Goal: Task Accomplishment & Management: Manage account settings

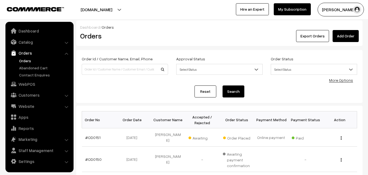
scroll to position [54, 0]
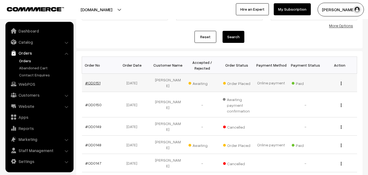
click at [92, 80] on link "#OD0151" at bounding box center [92, 82] width 15 height 5
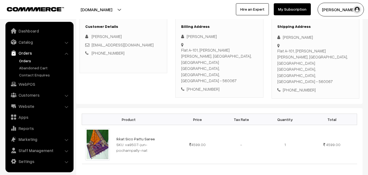
scroll to position [82, 0]
drag, startPoint x: 124, startPoint y: 130, endPoint x: 173, endPoint y: 129, distance: 48.5
click at [173, 129] on td "Ikkat Sico Pattu Saree SKU: va9507-jun-pochampally-nat" at bounding box center [144, 143] width 63 height 39
copy div "va9507-jun-pochampally-nat"
click at [140, 136] on link "Ikkat Sico Pattu Saree" at bounding box center [135, 138] width 38 height 5
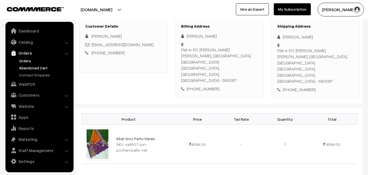
click at [42, 66] on link "Abandoned Cart" at bounding box center [45, 68] width 54 height 6
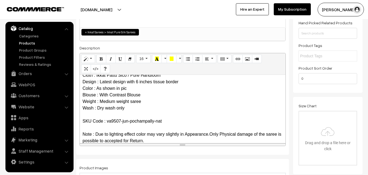
scroll to position [27, 0]
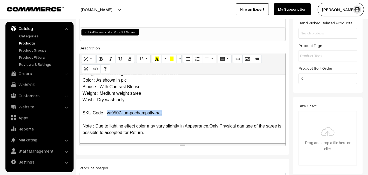
drag, startPoint x: 107, startPoint y: 112, endPoint x: 163, endPoint y: 109, distance: 56.4
click at [163, 109] on p "Ikkat Sico Pattu Saree Cloth : Ikkat Pattu Sico / Pure Handloom Design : Latest…" at bounding box center [183, 93] width 200 height 85
copy p "va9507-jun-pochampally-nat"
click at [34, 42] on link "Products" at bounding box center [45, 43] width 54 height 6
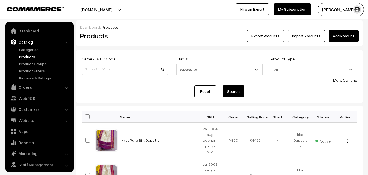
scroll to position [14, 0]
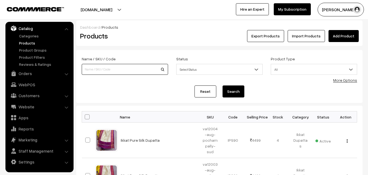
paste input "va9507-jun-pochampally-nat"
type input "va9507-jun-pochampally-nat"
click at [231, 94] on button "Search" at bounding box center [233, 91] width 22 height 12
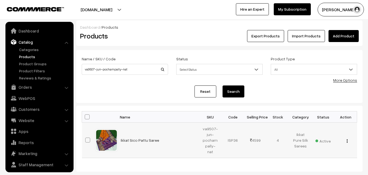
scroll to position [14, 0]
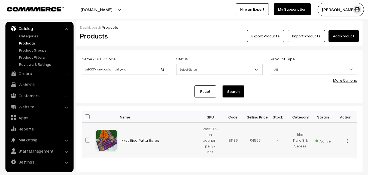
click at [143, 138] on link "Ikkat Sico Pattu Saree" at bounding box center [140, 140] width 38 height 5
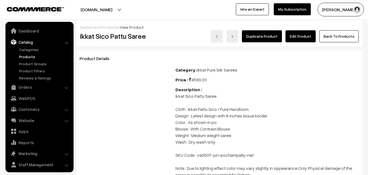
scroll to position [14, 0]
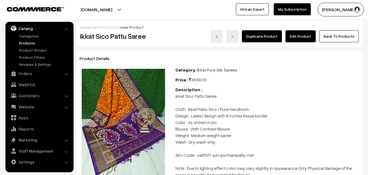
click at [298, 39] on link "Edit Product" at bounding box center [300, 36] width 30 height 12
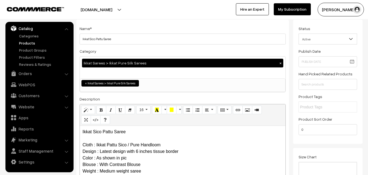
scroll to position [27, 0]
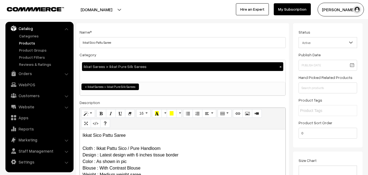
click at [26, 45] on link "Products" at bounding box center [45, 43] width 54 height 6
click at [30, 44] on link "Products" at bounding box center [45, 43] width 54 height 6
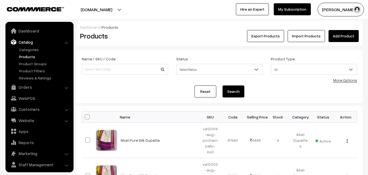
scroll to position [14, 0]
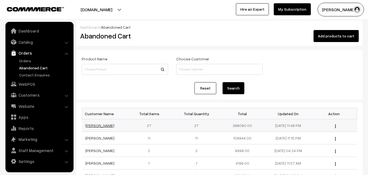
click at [97, 126] on link "[PERSON_NAME]" at bounding box center [99, 125] width 29 height 5
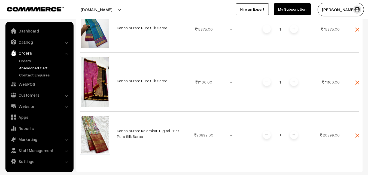
scroll to position [1252, 0]
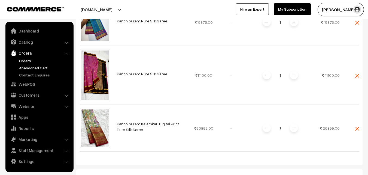
click at [23, 59] on link "Orders" at bounding box center [45, 61] width 54 height 6
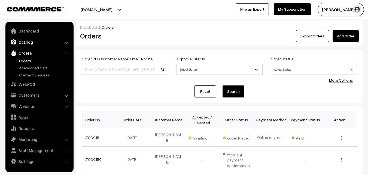
drag, startPoint x: 101, startPoint y: 68, endPoint x: 29, endPoint y: 42, distance: 76.6
click at [29, 42] on link "Catalog" at bounding box center [39, 42] width 65 height 10
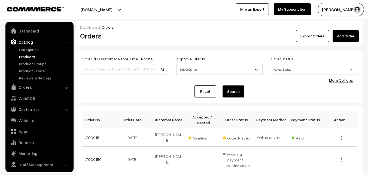
click at [29, 57] on link "Products" at bounding box center [45, 57] width 54 height 6
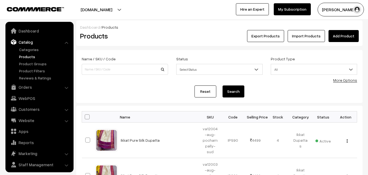
scroll to position [14, 0]
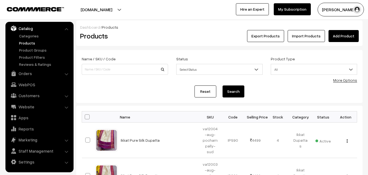
type input "Yes, I checked a little before. Blouse stitching is ok. Maybe another half-inch…"
drag, startPoint x: 155, startPoint y: 69, endPoint x: 78, endPoint y: 69, distance: 77.6
click at [78, 69] on div "Name / SKU / Code Yes, I checked a little before. Blouse stitching is ok. Maybe…" at bounding box center [125, 66] width 94 height 23
click at [26, 41] on link "Products" at bounding box center [45, 43] width 54 height 6
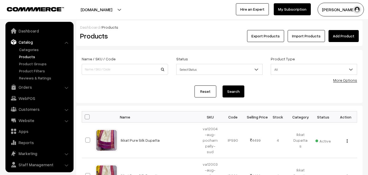
scroll to position [14, 0]
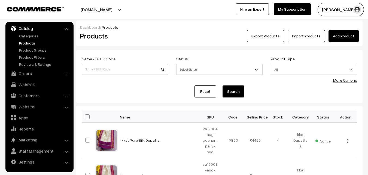
drag, startPoint x: 107, startPoint y: 68, endPoint x: 146, endPoint y: 25, distance: 57.8
click at [146, 25] on div "Dashboard / Products" at bounding box center [219, 27] width 279 height 6
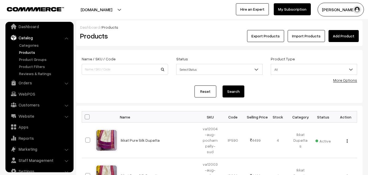
scroll to position [0, 0]
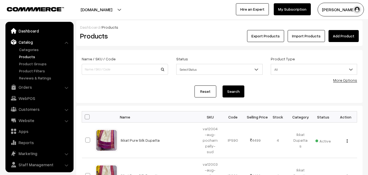
click at [24, 31] on link "Dashboard" at bounding box center [39, 31] width 65 height 10
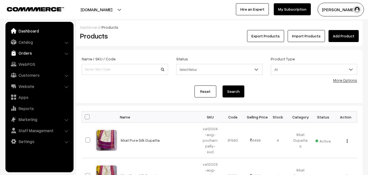
click at [26, 53] on link "Orders" at bounding box center [39, 53] width 65 height 10
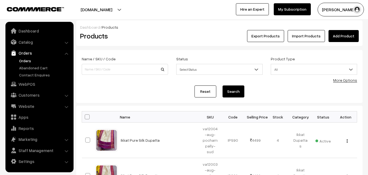
click at [26, 60] on link "Orders" at bounding box center [45, 61] width 54 height 6
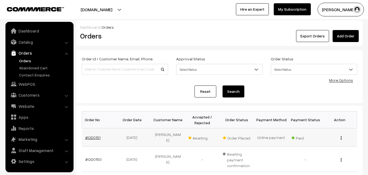
click at [87, 135] on link "#OD0151" at bounding box center [92, 137] width 15 height 5
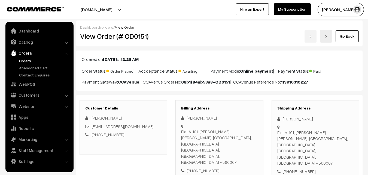
scroll to position [82, 0]
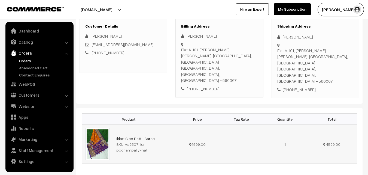
drag, startPoint x: 125, startPoint y: 128, endPoint x: 175, endPoint y: 127, distance: 49.8
click at [175, 127] on td "Ikkat Sico Pattu Saree SKU: va9507-jun-pochampally-nat" at bounding box center [144, 143] width 63 height 39
copy div "va9507-jun-pochampally-nat"
click at [28, 41] on link "Catalog" at bounding box center [39, 42] width 65 height 10
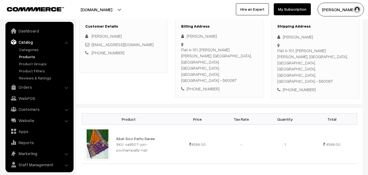
click at [29, 57] on link "Products" at bounding box center [45, 57] width 54 height 6
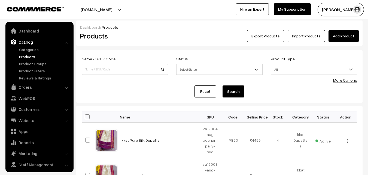
scroll to position [14, 0]
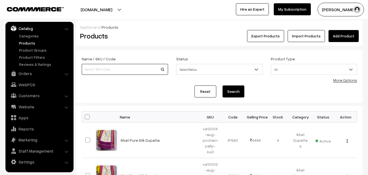
paste input "va9507-jun-pochampally-nat"
type input "va9507-jun-pochampally-nat"
click at [236, 91] on button "Search" at bounding box center [233, 91] width 22 height 12
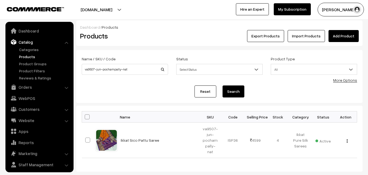
scroll to position [14, 0]
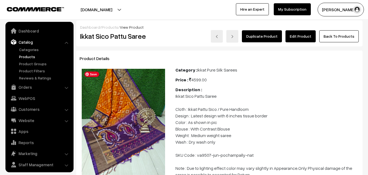
scroll to position [14, 0]
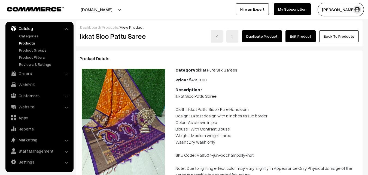
click at [29, 44] on link "Products" at bounding box center [45, 43] width 54 height 6
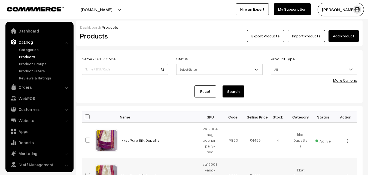
scroll to position [14, 0]
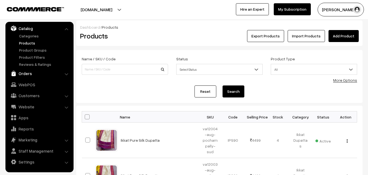
click at [25, 75] on link "Orders" at bounding box center [39, 73] width 65 height 10
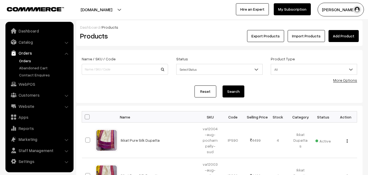
click at [24, 60] on link "Orders" at bounding box center [45, 61] width 54 height 6
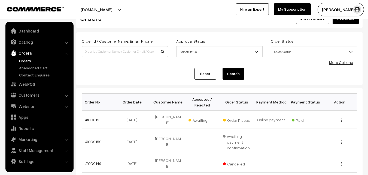
scroll to position [27, 0]
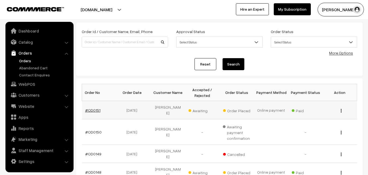
click at [94, 108] on link "#OD0151" at bounding box center [92, 110] width 15 height 5
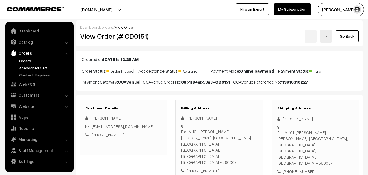
click at [25, 68] on link "Abandoned Cart" at bounding box center [45, 68] width 54 height 6
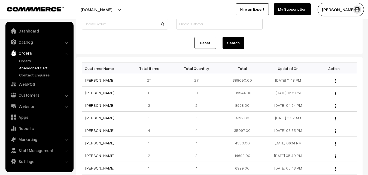
scroll to position [54, 0]
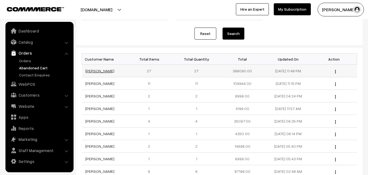
click at [90, 70] on link "Savitri Vemireddi" at bounding box center [99, 70] width 29 height 5
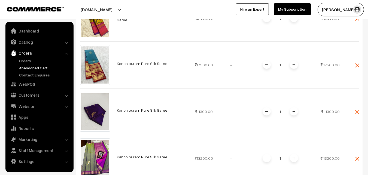
scroll to position [762, 0]
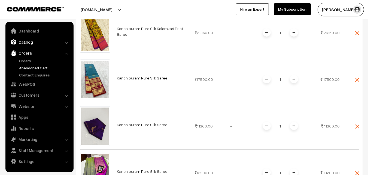
click at [26, 45] on link "Catalog" at bounding box center [39, 42] width 65 height 10
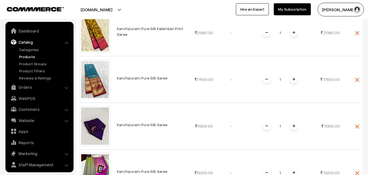
click at [27, 57] on link "Products" at bounding box center [45, 57] width 54 height 6
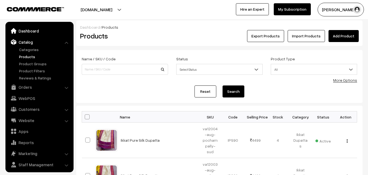
click at [32, 33] on link "Dashboard" at bounding box center [39, 31] width 65 height 10
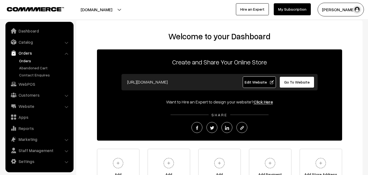
click at [29, 61] on link "Orders" at bounding box center [45, 61] width 54 height 6
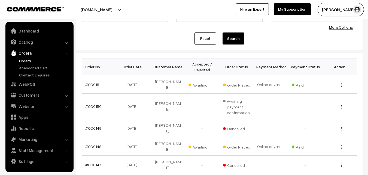
scroll to position [54, 0]
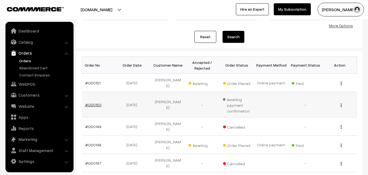
click at [94, 102] on link "#OD0150" at bounding box center [93, 104] width 16 height 5
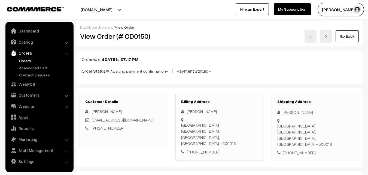
scroll to position [82, 0]
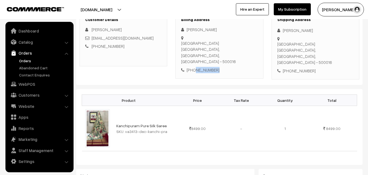
drag, startPoint x: 218, startPoint y: 51, endPoint x: 203, endPoint y: 55, distance: 15.9
click at [194, 67] on div "[PHONE_NUMBER]" at bounding box center [219, 70] width 76 height 6
copy div "9949582679"
drag, startPoint x: 123, startPoint y: 47, endPoint x: 99, endPoint y: 50, distance: 23.8
click at [99, 50] on div "Customer Details Rama rani drramarani@gmail.com +91 9949582679" at bounding box center [124, 39] width 88 height 54
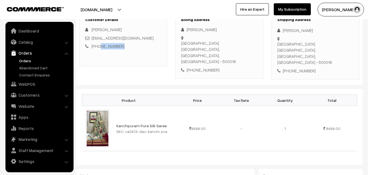
copy link "9949582679"
click at [27, 66] on link "Abandoned Cart" at bounding box center [45, 68] width 54 height 6
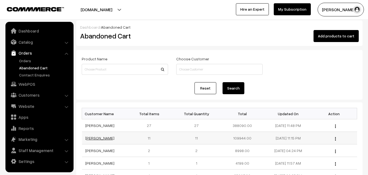
click at [94, 137] on link "[PERSON_NAME]" at bounding box center [99, 137] width 29 height 5
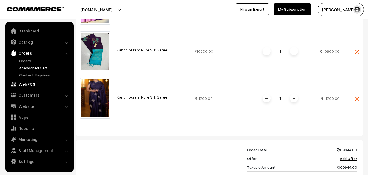
scroll to position [545, 0]
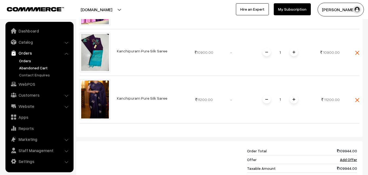
click at [27, 59] on link "Orders" at bounding box center [45, 61] width 54 height 6
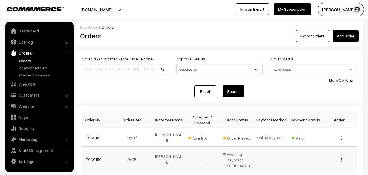
click at [91, 157] on link "#OD0150" at bounding box center [93, 159] width 16 height 5
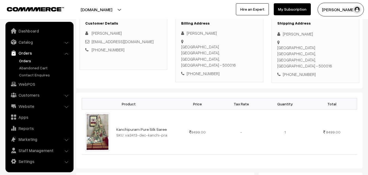
scroll to position [82, 0]
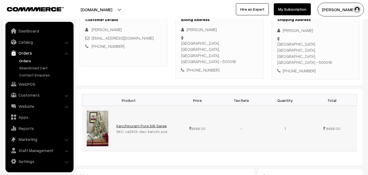
click at [136, 123] on link "Kanchipuram Pure Silk Saree" at bounding box center [141, 125] width 50 height 5
click at [29, 65] on link "Abandoned Cart" at bounding box center [45, 68] width 54 height 6
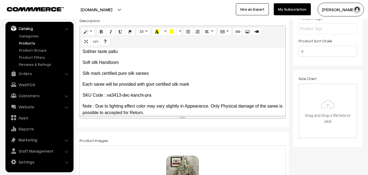
scroll to position [173, 0]
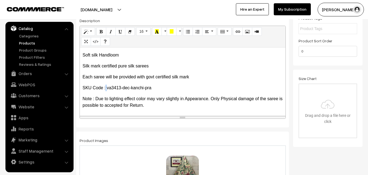
click at [107, 87] on p "SKU Code : va3413-dec-kanchi-pra" at bounding box center [183, 87] width 200 height 7
click at [108, 87] on p "SKU Code : va3413-dec-kanchi-pra" at bounding box center [183, 87] width 200 height 7
click at [111, 88] on p "SKU Code : va3413-dec-kanchi-pra" at bounding box center [183, 87] width 200 height 7
drag, startPoint x: 107, startPoint y: 87, endPoint x: 161, endPoint y: 85, distance: 53.7
click at [161, 85] on p "SKU Code : va3413-dec-kanchi-pra" at bounding box center [183, 87] width 200 height 7
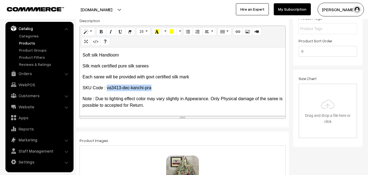
copy p "va3413-dec-kanchi-pra"
click at [28, 42] on link "Products" at bounding box center [45, 43] width 54 height 6
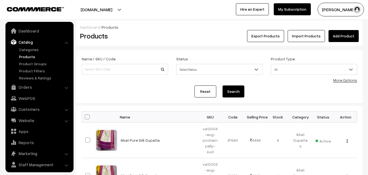
scroll to position [14, 0]
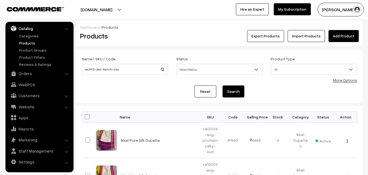
type input "va3413-dec-kanchi-pra"
click at [235, 89] on button "Search" at bounding box center [233, 91] width 22 height 12
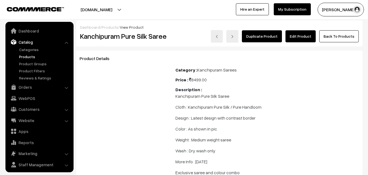
scroll to position [14, 0]
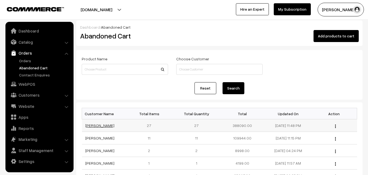
click at [93, 124] on link "[PERSON_NAME]" at bounding box center [99, 125] width 29 height 5
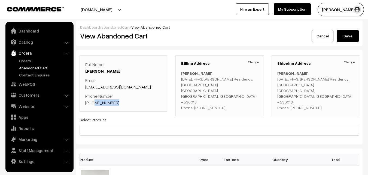
drag, startPoint x: 119, startPoint y: 103, endPoint x: 93, endPoint y: 103, distance: 26.1
click at [93, 103] on p "Phone Number +91 9885334322" at bounding box center [123, 99] width 76 height 13
copy link "9885334322"
click at [30, 44] on link "Catalog" at bounding box center [39, 42] width 65 height 10
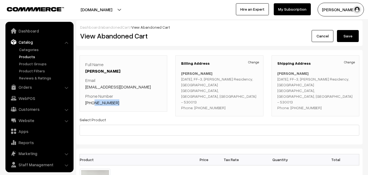
click at [28, 55] on link "Products" at bounding box center [45, 57] width 54 height 6
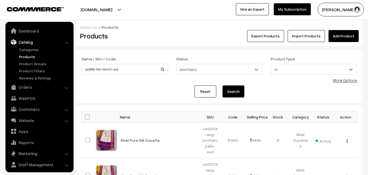
scroll to position [14, 0]
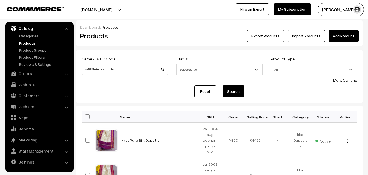
type input "va5999-feb-kanchi-pra"
click at [236, 92] on button "Search" at bounding box center [233, 91] width 22 height 12
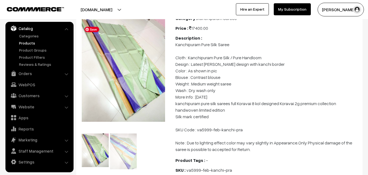
scroll to position [61, 0]
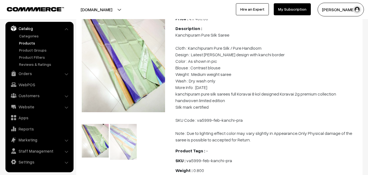
click at [129, 144] on img at bounding box center [123, 142] width 27 height 36
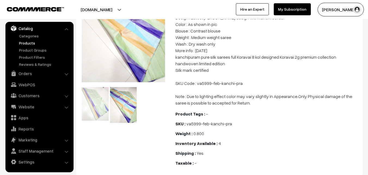
scroll to position [88, 0]
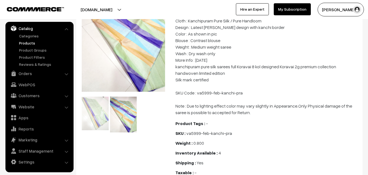
click at [176, 71] on p "Kanchipuram Pure Silk Saree Cloth : Kanchipuram Pure Silk / Pure Handloom Desig…" at bounding box center [267, 59] width 184 height 111
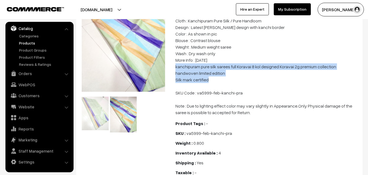
drag, startPoint x: 176, startPoint y: 73, endPoint x: 213, endPoint y: 86, distance: 39.8
click at [213, 86] on p "Kanchipuram Pure Silk Saree Cloth : Kanchipuram Pure Silk / Pure Handloom Desig…" at bounding box center [267, 59] width 184 height 111
copy p "kanchipuram pure silk sarees full Koravai 8 kol designed Koravai 2g premium col…"
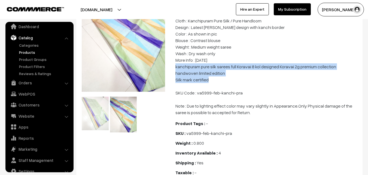
scroll to position [0, 0]
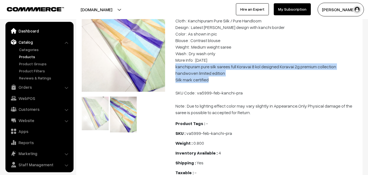
click at [28, 32] on link "Dashboard" at bounding box center [39, 31] width 65 height 10
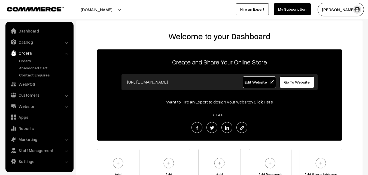
click at [24, 63] on link "Orders" at bounding box center [45, 61] width 54 height 6
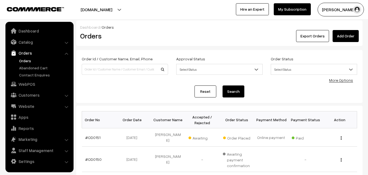
click at [93, 135] on link "#OD0151" at bounding box center [92, 137] width 15 height 5
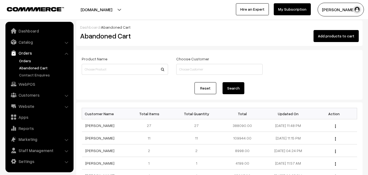
click at [21, 60] on link "Orders" at bounding box center [45, 61] width 54 height 6
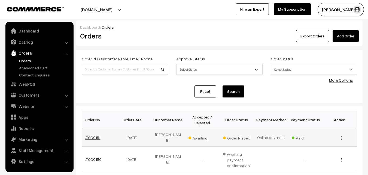
click at [89, 135] on link "#OD0151" at bounding box center [92, 137] width 15 height 5
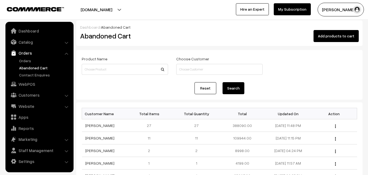
click at [28, 67] on link "Abandoned Cart" at bounding box center [45, 68] width 54 height 6
click at [30, 42] on link "Catalog" at bounding box center [39, 42] width 65 height 10
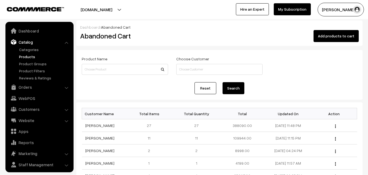
click at [30, 55] on link "Products" at bounding box center [45, 57] width 54 height 6
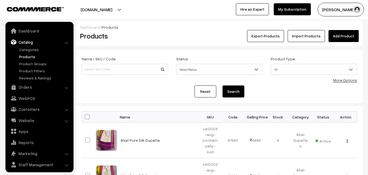
scroll to position [14, 0]
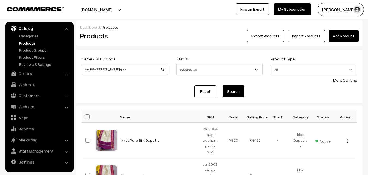
type input "va4869-[PERSON_NAME]-pra"
click at [229, 91] on button "Search" at bounding box center [233, 91] width 22 height 12
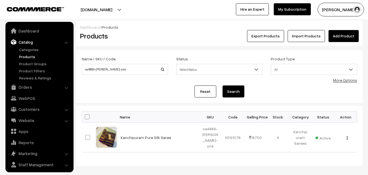
click at [146, 135] on link "Kanchipuram Pure Silk Saree" at bounding box center [146, 137] width 50 height 5
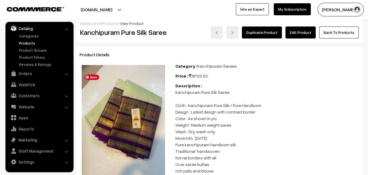
scroll to position [82, 0]
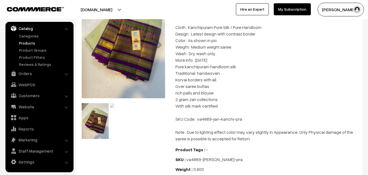
click at [127, 107] on img at bounding box center [123, 105] width 27 height 4
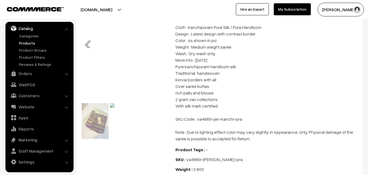
scroll to position [54, 0]
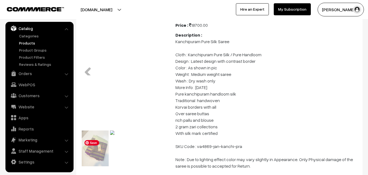
click at [101, 157] on img at bounding box center [95, 148] width 27 height 36
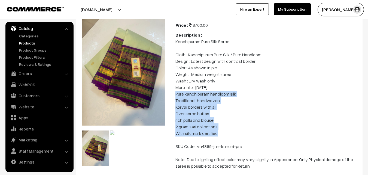
drag, startPoint x: 176, startPoint y: 101, endPoint x: 223, endPoint y: 139, distance: 61.2
click at [223, 139] on p "Kanchipuram Pure Silk Saree Cloth : Kanchipuram Pure Silk / Pure Handloom Desig…" at bounding box center [267, 103] width 184 height 131
copy p "Pure kanchipuram handloom silk Traditional handwoven Korvai borders with all Ov…"
click at [31, 74] on link "Orders" at bounding box center [39, 73] width 65 height 10
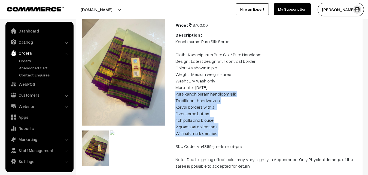
scroll to position [0, 0]
click at [30, 68] on link "Abandoned Cart" at bounding box center [45, 68] width 54 height 6
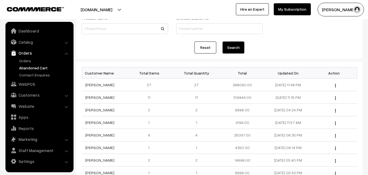
scroll to position [54, 0]
